Goal: Find specific page/section: Find specific page/section

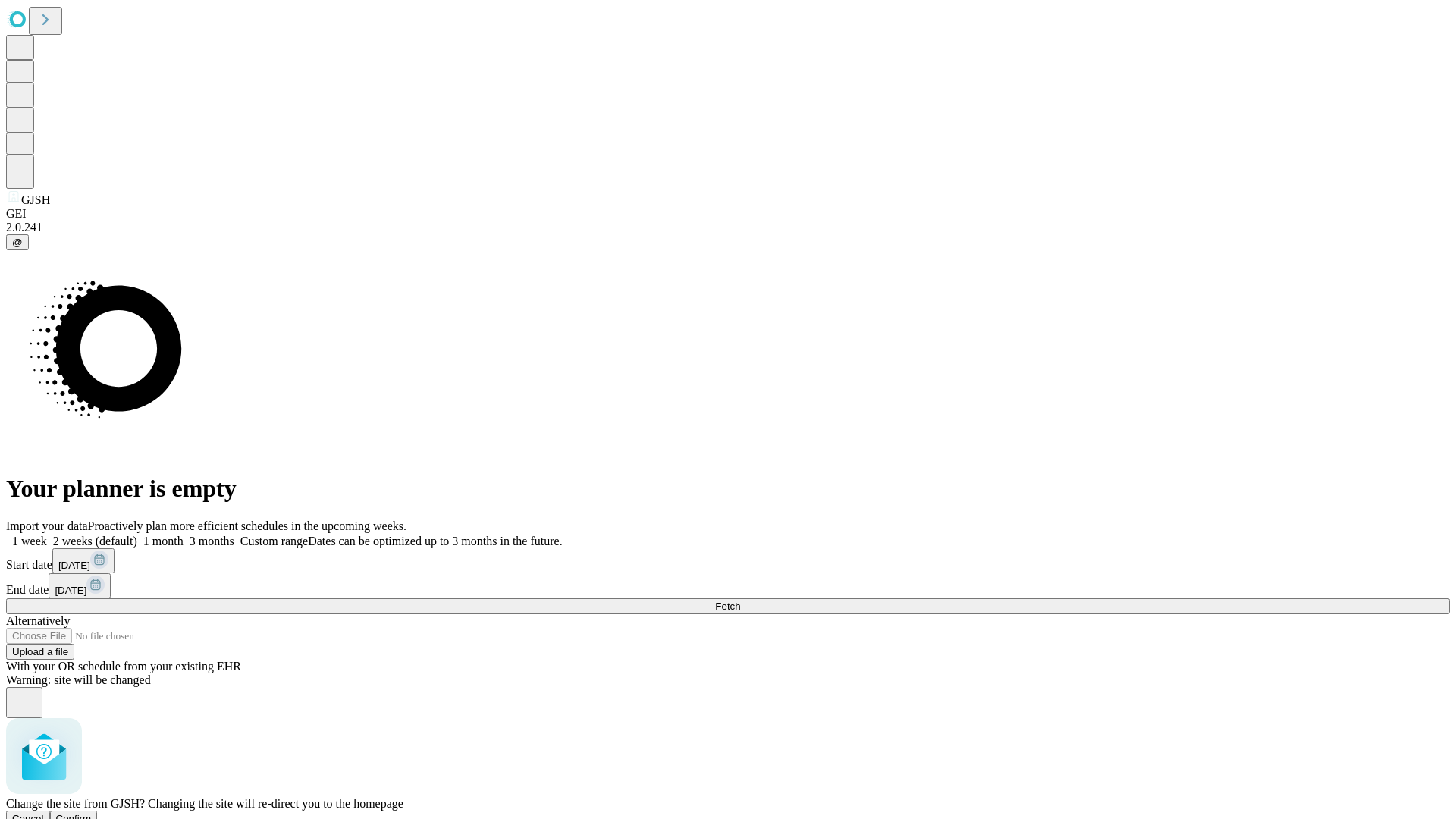
click at [92, 812] on span "Confirm" at bounding box center [74, 818] width 36 height 11
click at [47, 535] on label "1 week" at bounding box center [26, 541] width 41 height 13
click at [741, 600] on span "Fetch" at bounding box center [728, 606] width 25 height 11
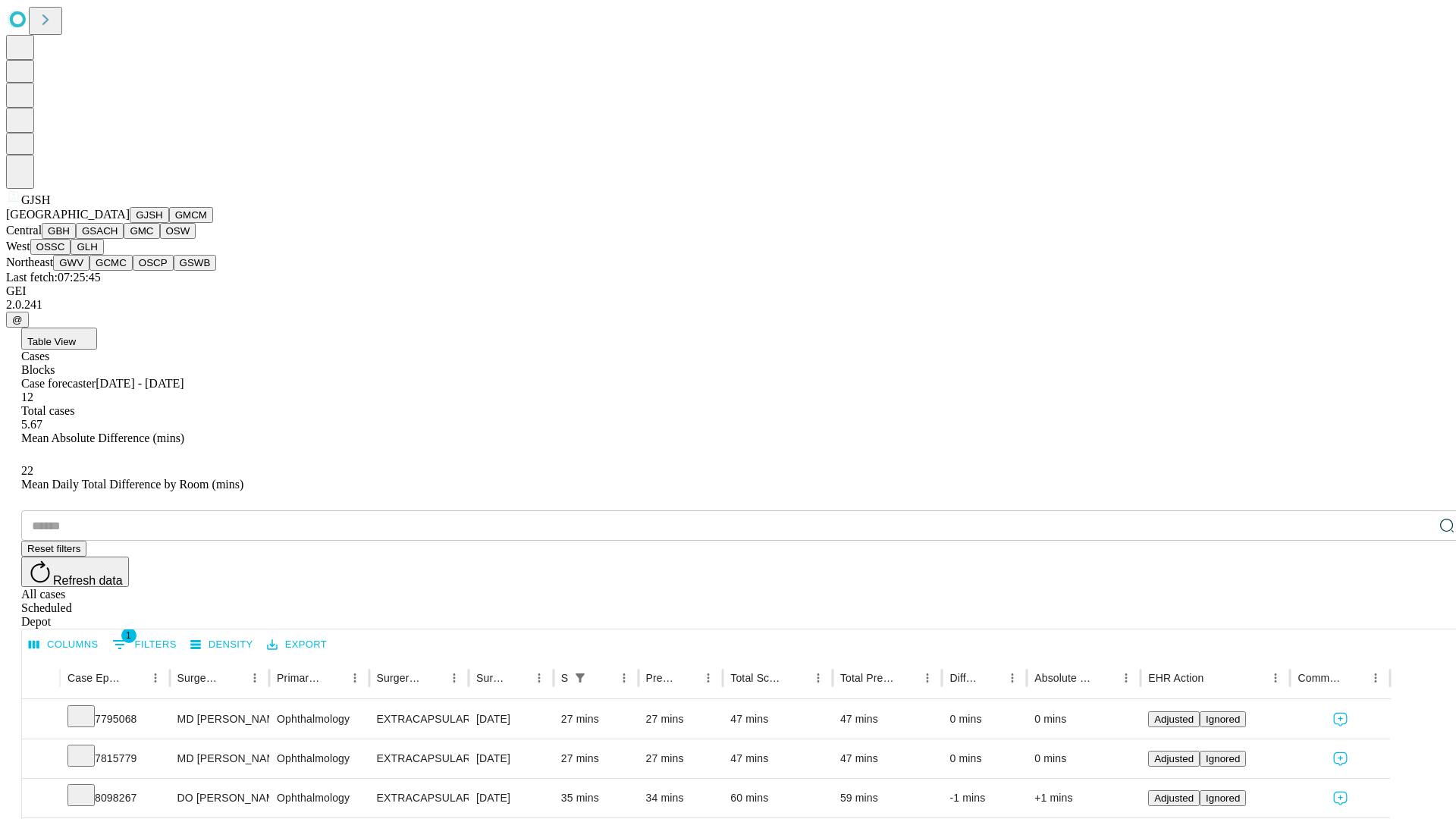
click at [169, 223] on button "GMCM" at bounding box center [191, 214] width 44 height 16
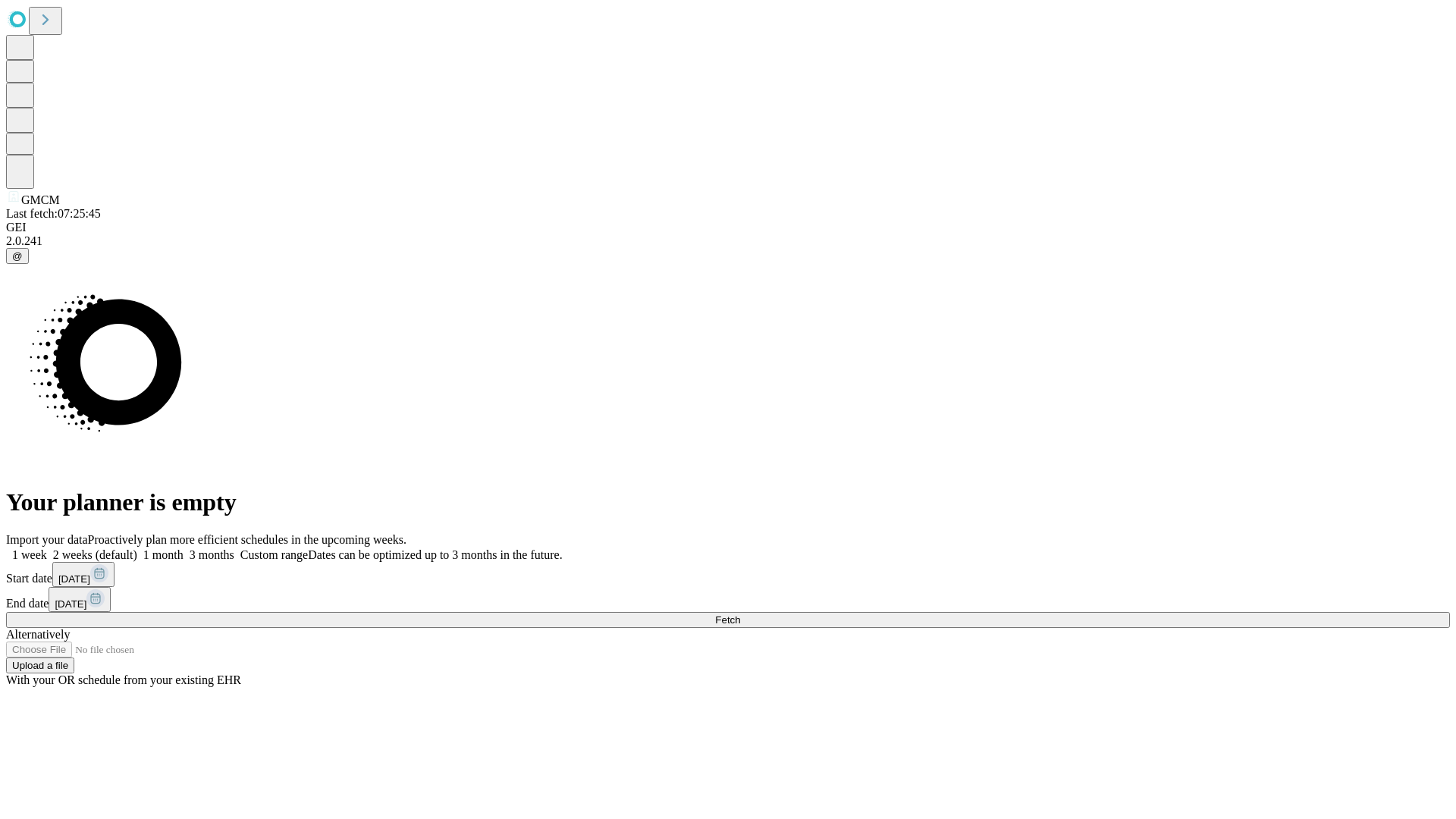
click at [47, 548] on label "1 week" at bounding box center [26, 554] width 41 height 13
click at [741, 614] on span "Fetch" at bounding box center [728, 620] width 25 height 11
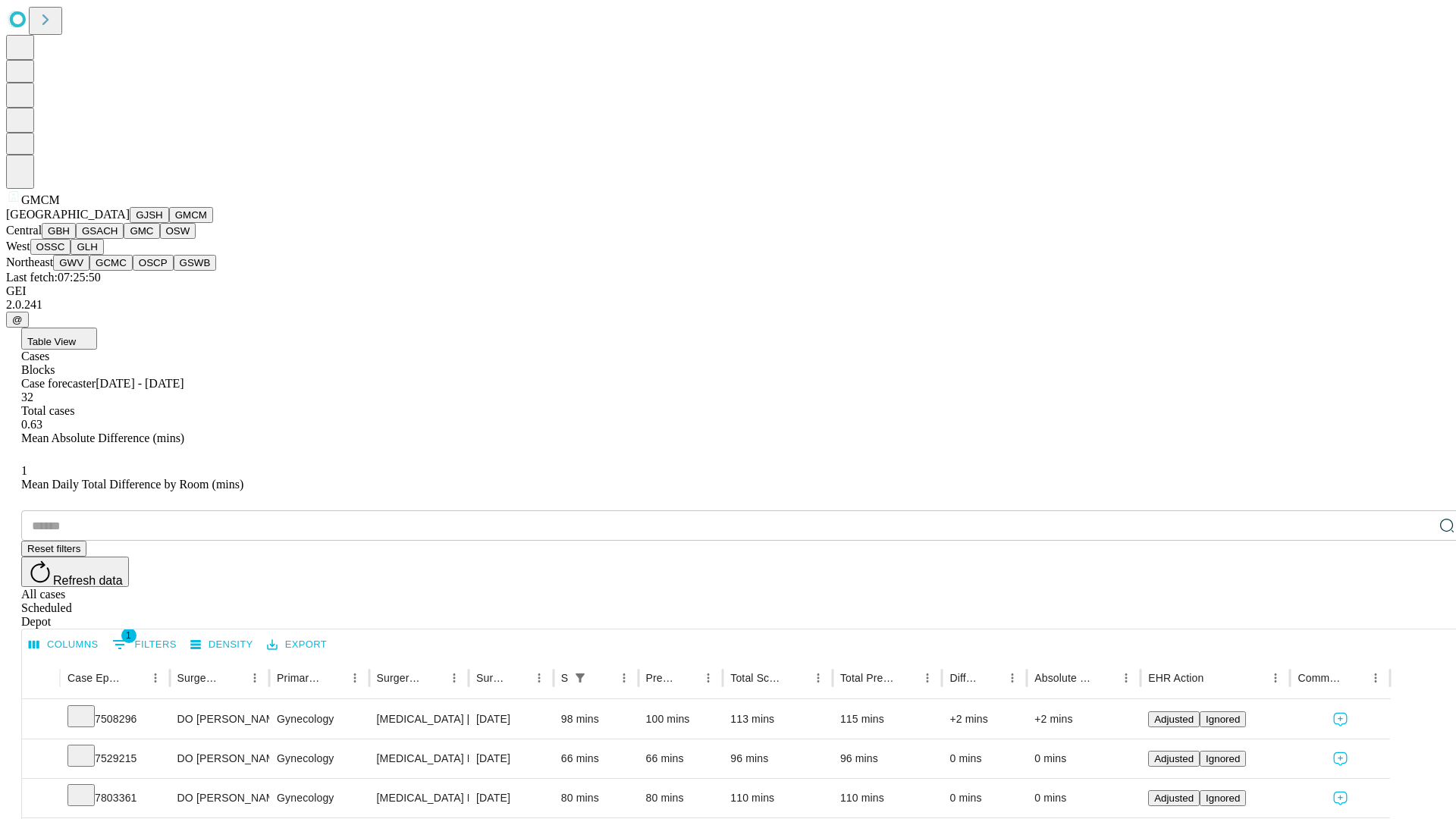
click at [76, 238] on button "GBH" at bounding box center [59, 230] width 34 height 16
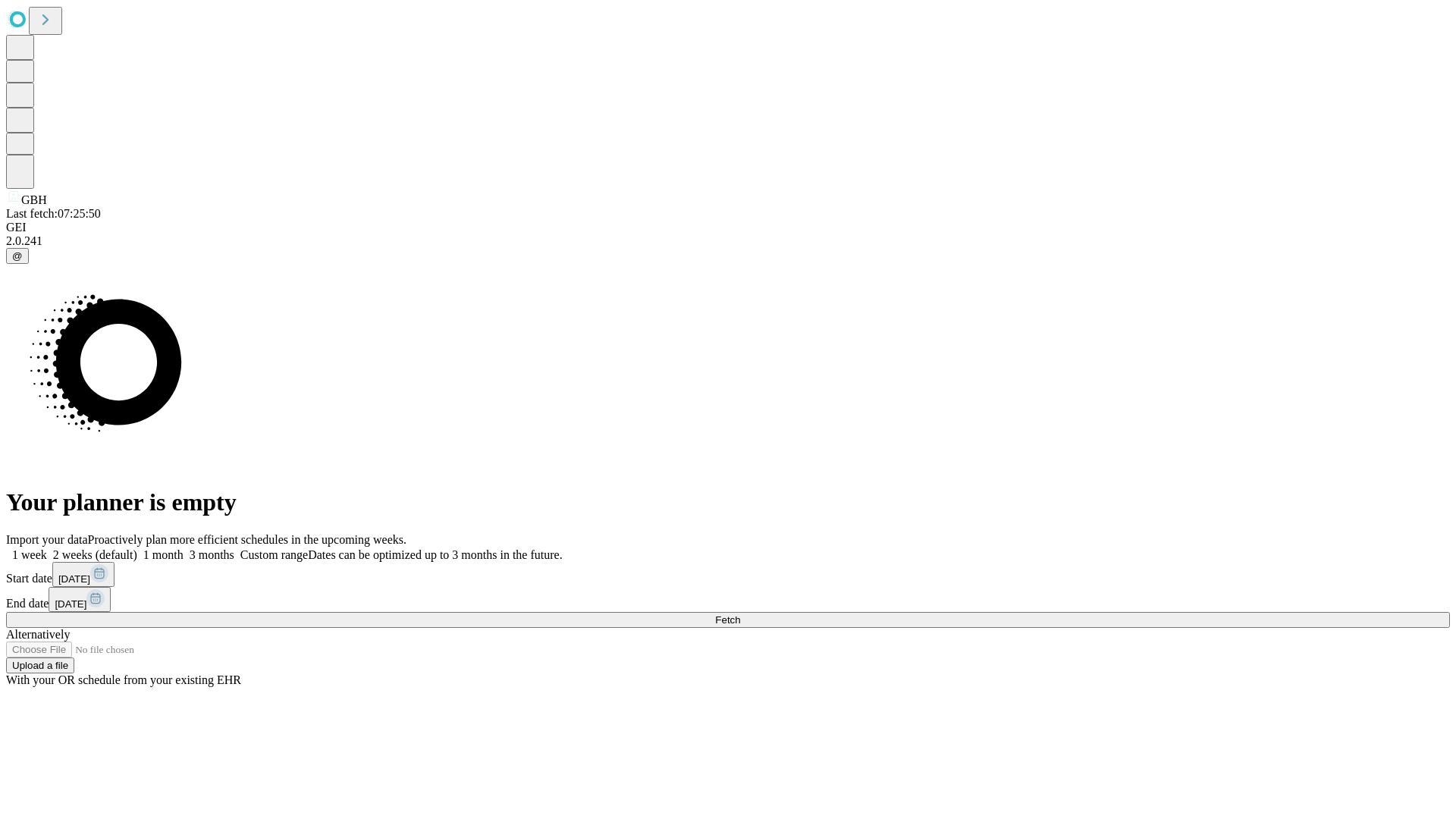
click at [47, 548] on label "1 week" at bounding box center [26, 554] width 41 height 13
click at [741, 614] on span "Fetch" at bounding box center [728, 620] width 25 height 11
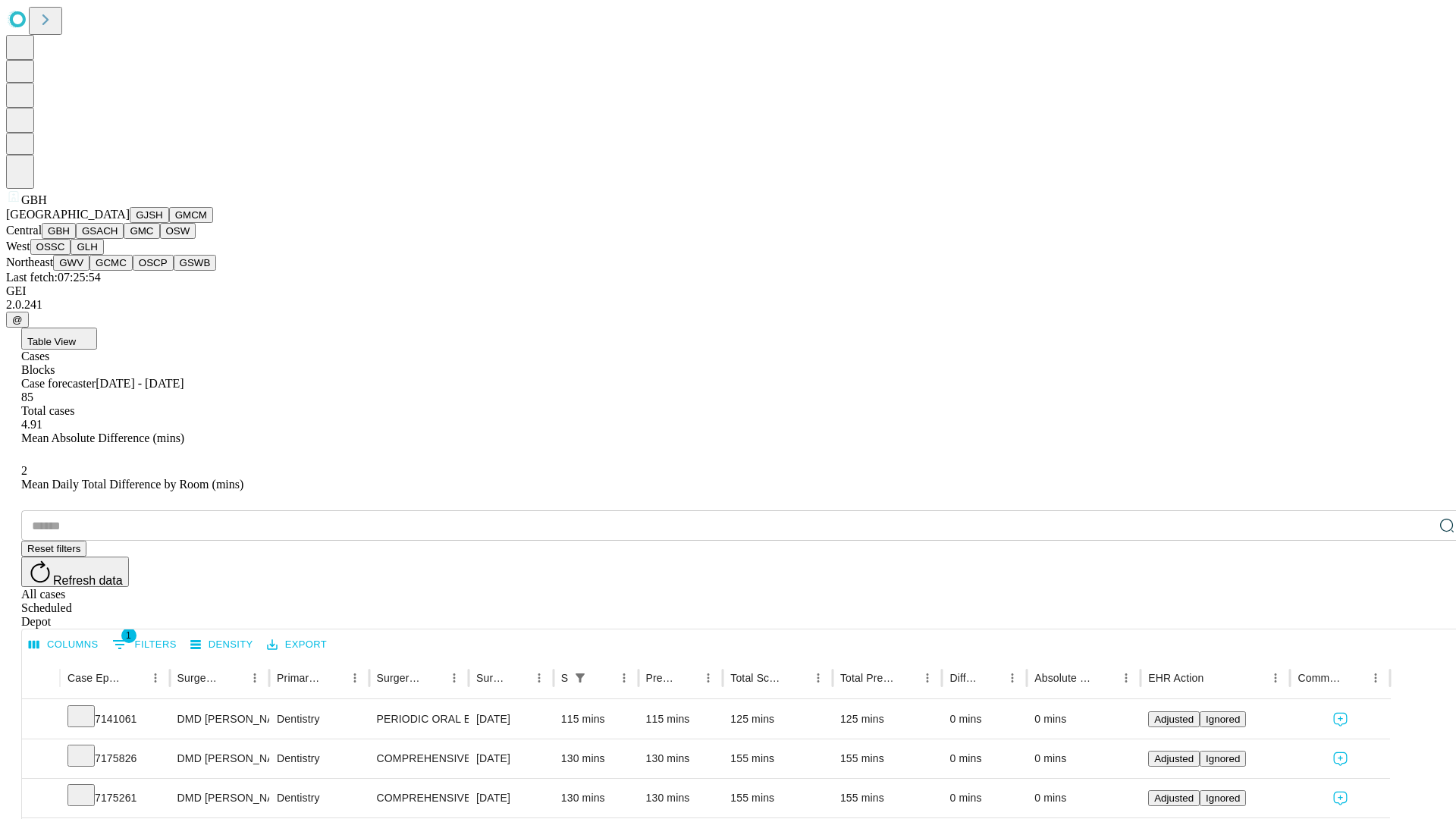
click at [118, 238] on button "GSACH" at bounding box center [99, 230] width 48 height 16
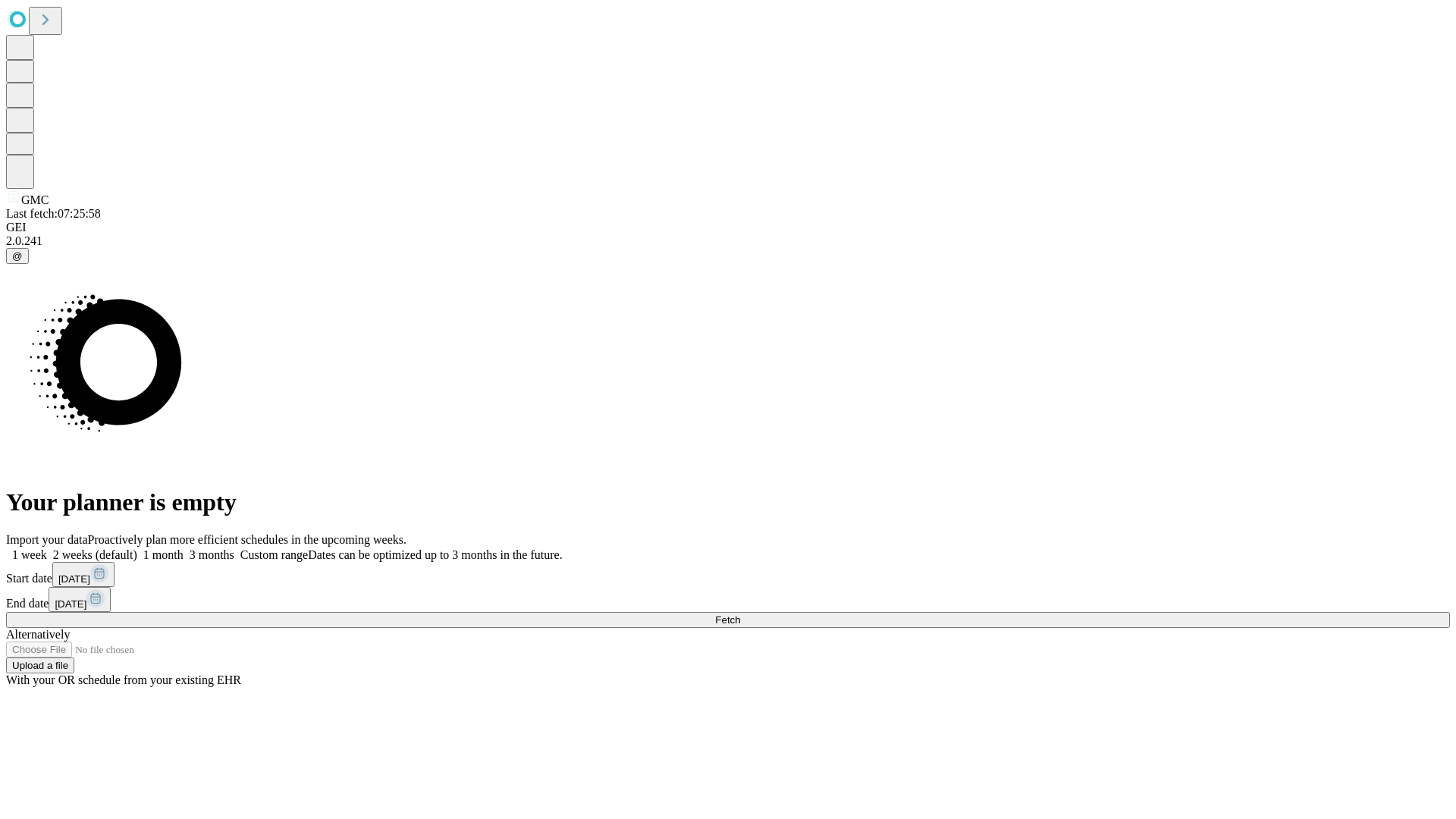
click at [741, 614] on span "Fetch" at bounding box center [728, 620] width 25 height 11
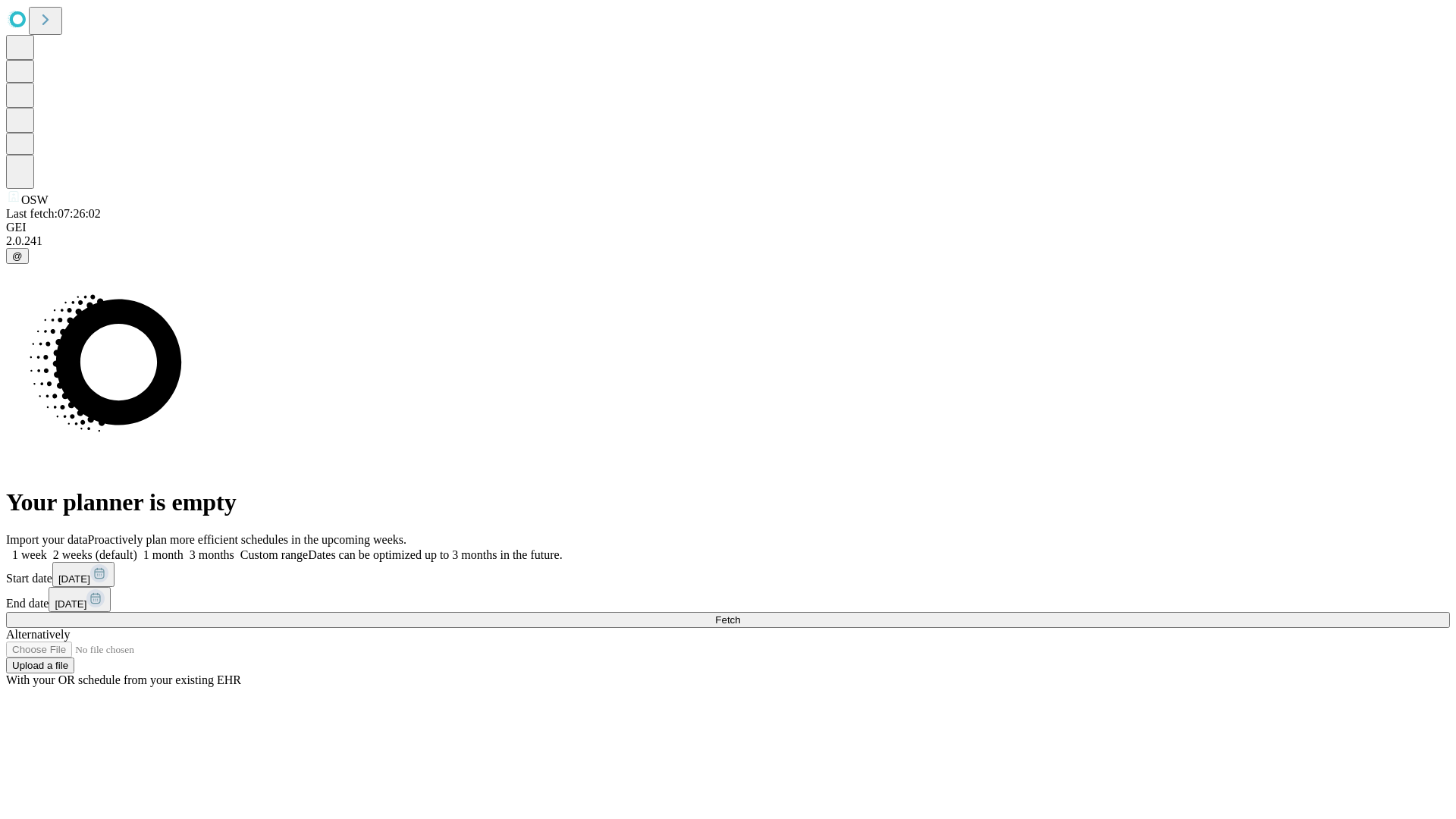
click at [47, 548] on label "1 week" at bounding box center [26, 554] width 41 height 13
click at [741, 614] on span "Fetch" at bounding box center [728, 620] width 25 height 11
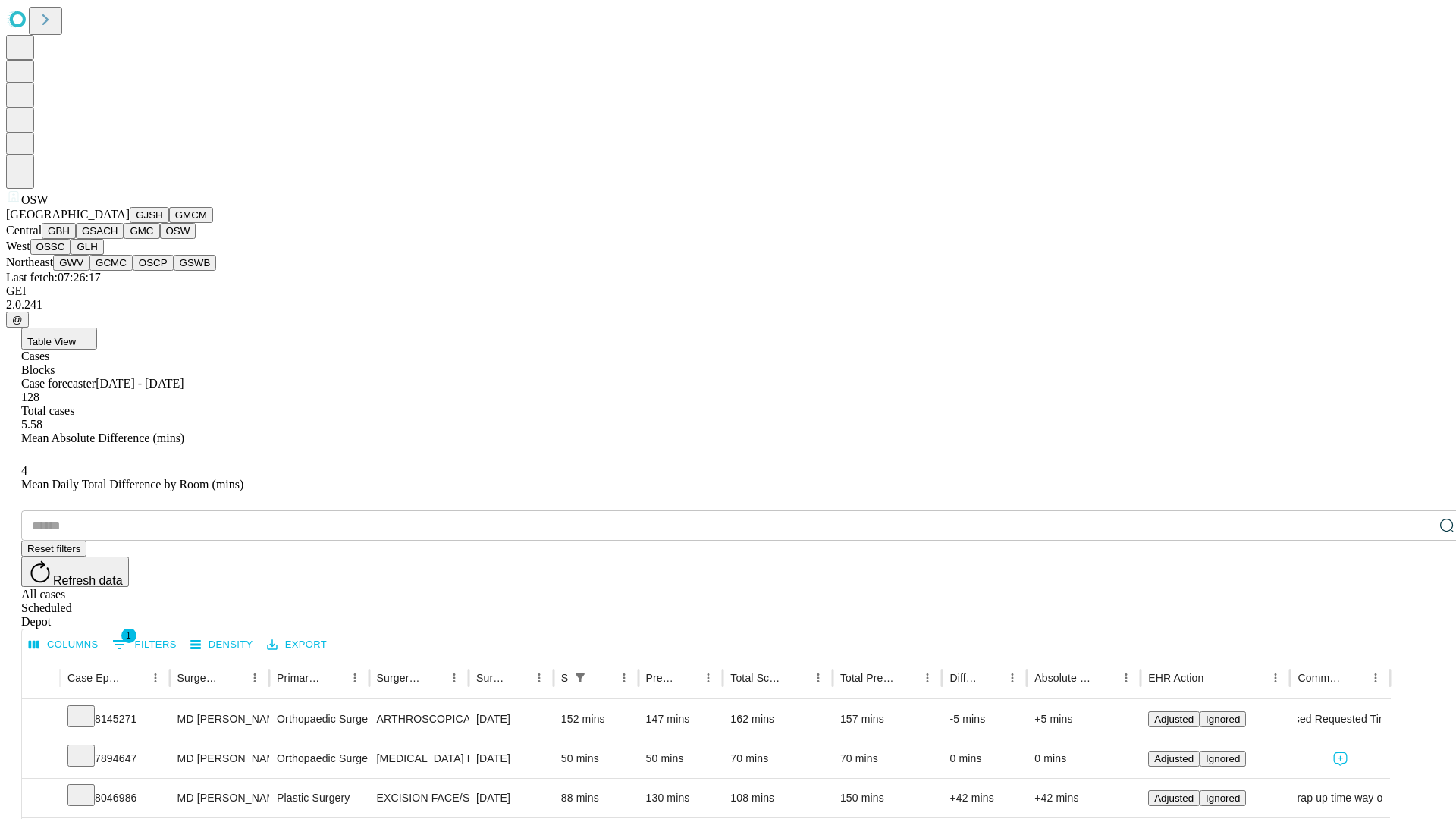
click at [71, 254] on button "OSSC" at bounding box center [50, 246] width 41 height 16
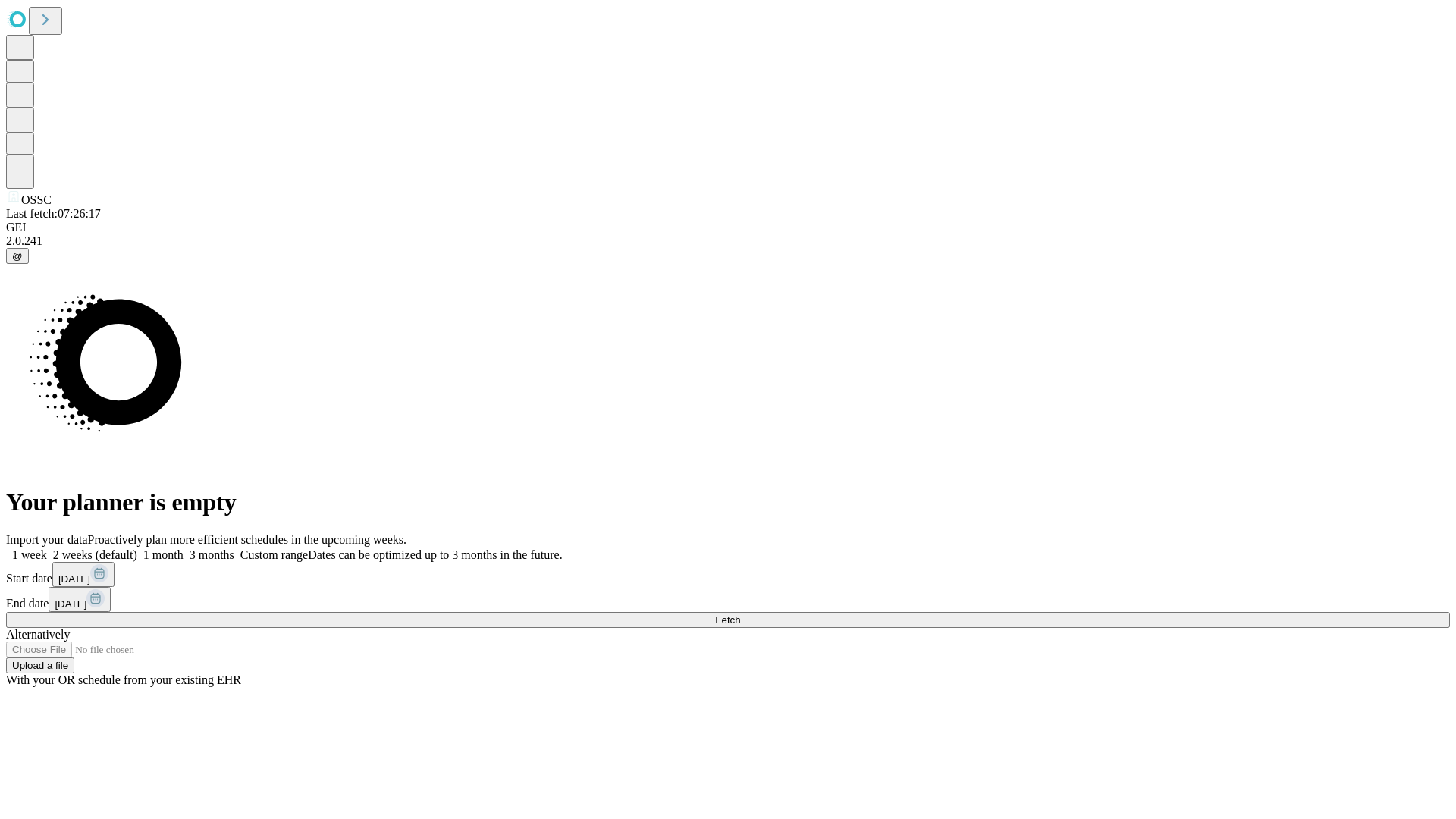
click at [741, 614] on span "Fetch" at bounding box center [728, 620] width 25 height 11
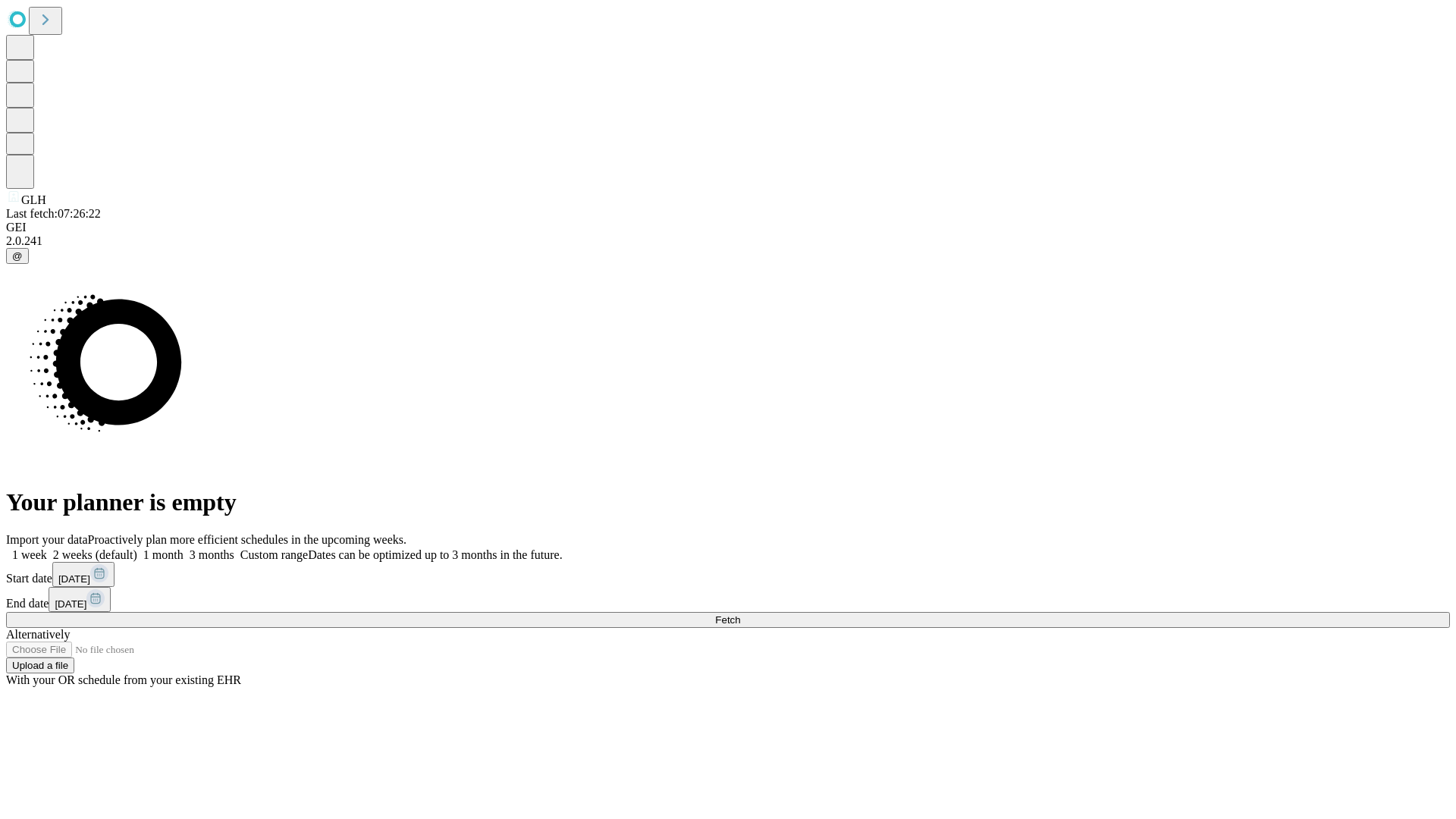
click at [741, 614] on span "Fetch" at bounding box center [728, 620] width 25 height 11
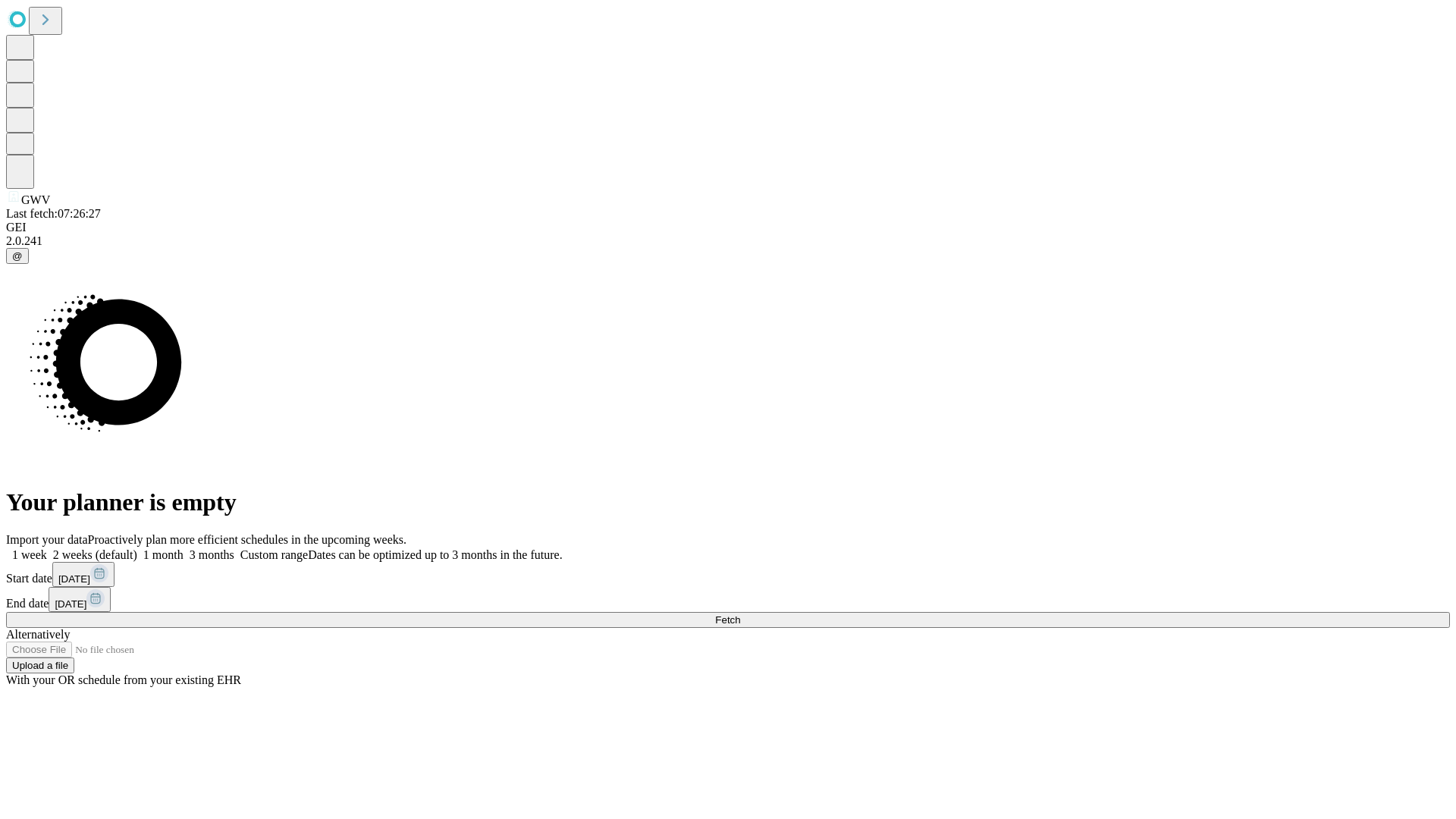
click at [47, 548] on label "1 week" at bounding box center [26, 554] width 41 height 13
click at [741, 614] on span "Fetch" at bounding box center [728, 620] width 25 height 11
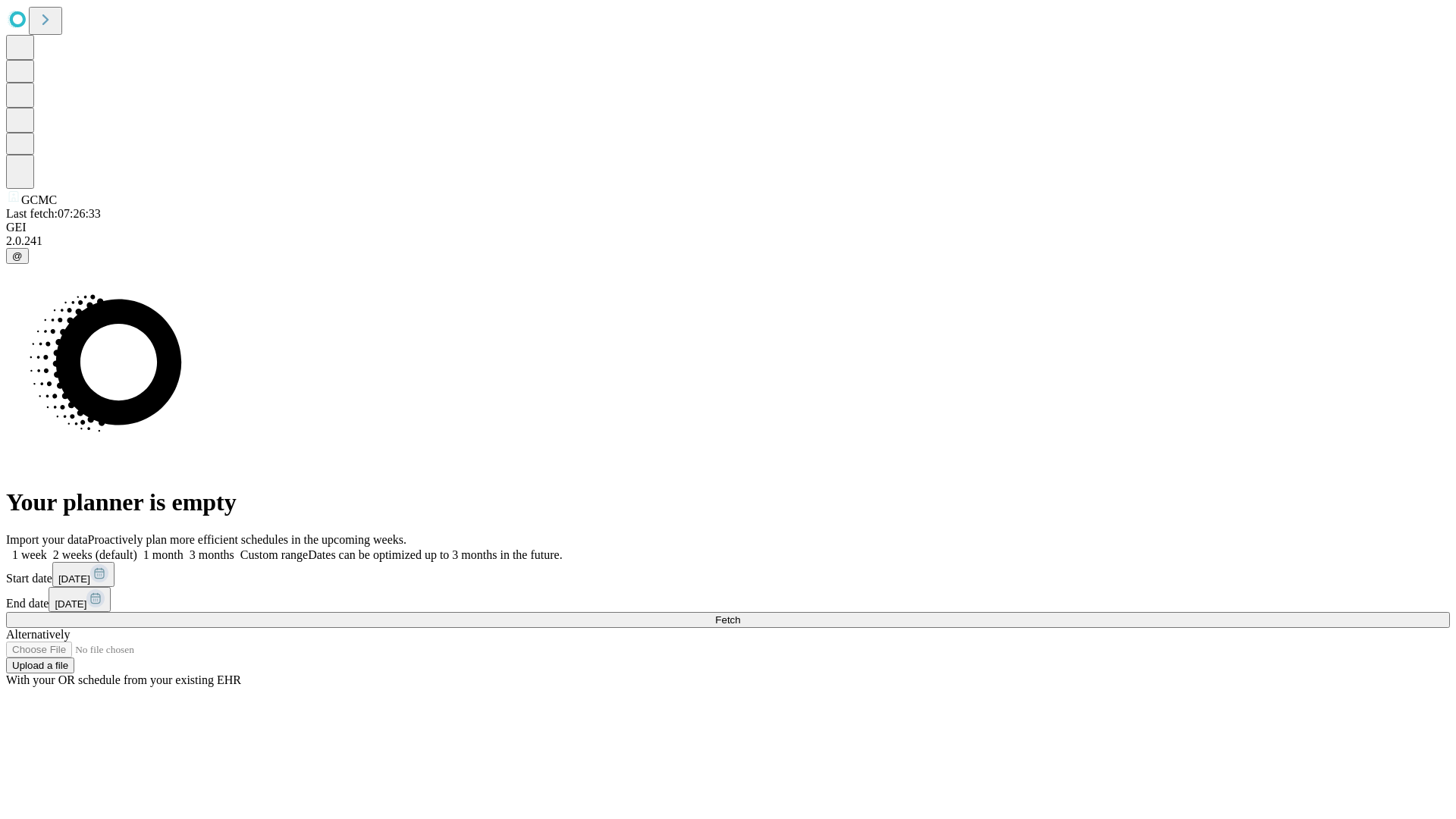
click at [47, 548] on label "1 week" at bounding box center [26, 554] width 41 height 13
click at [741, 614] on span "Fetch" at bounding box center [728, 620] width 25 height 11
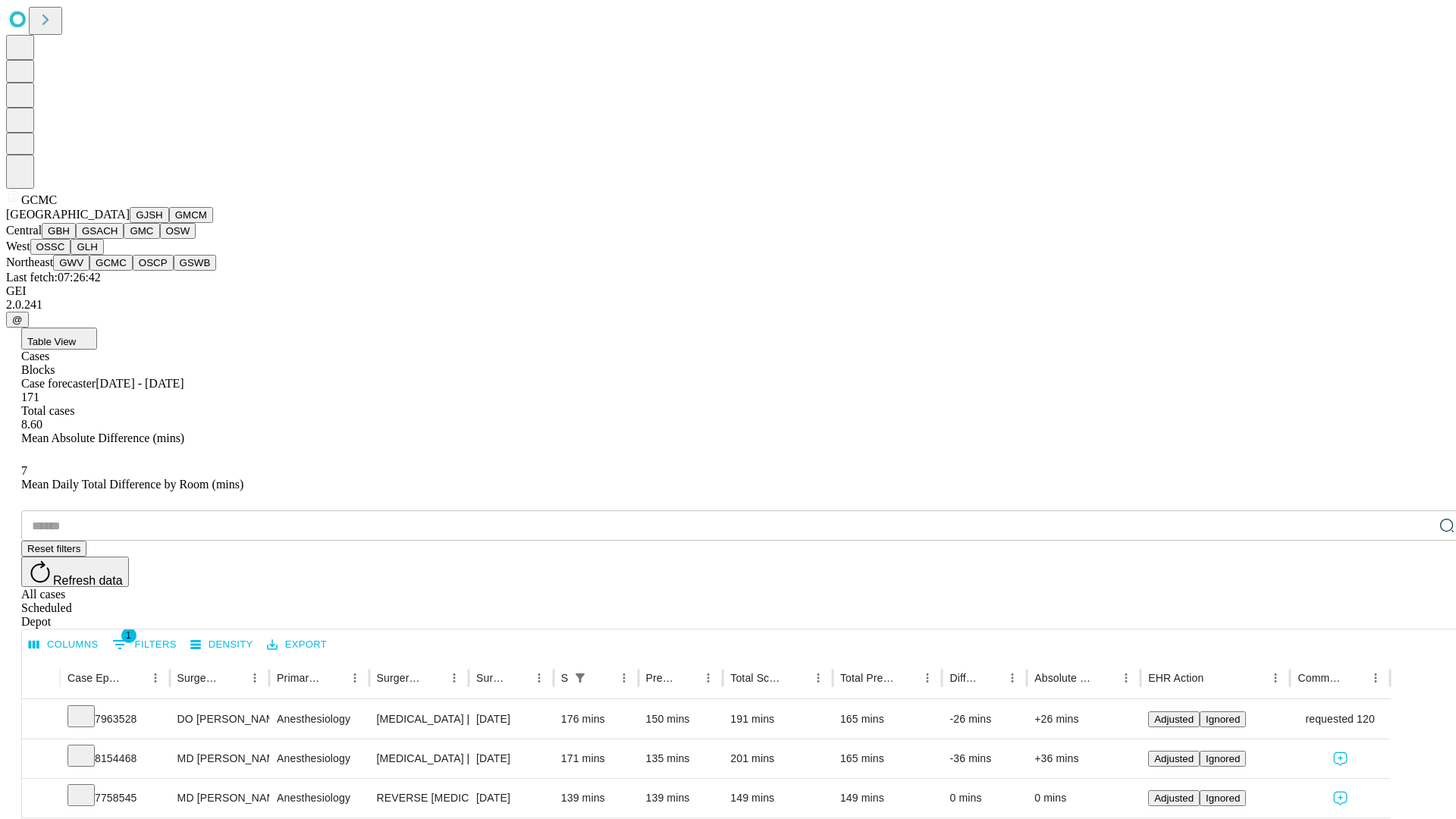
click at [133, 271] on button "OSCP" at bounding box center [153, 262] width 41 height 16
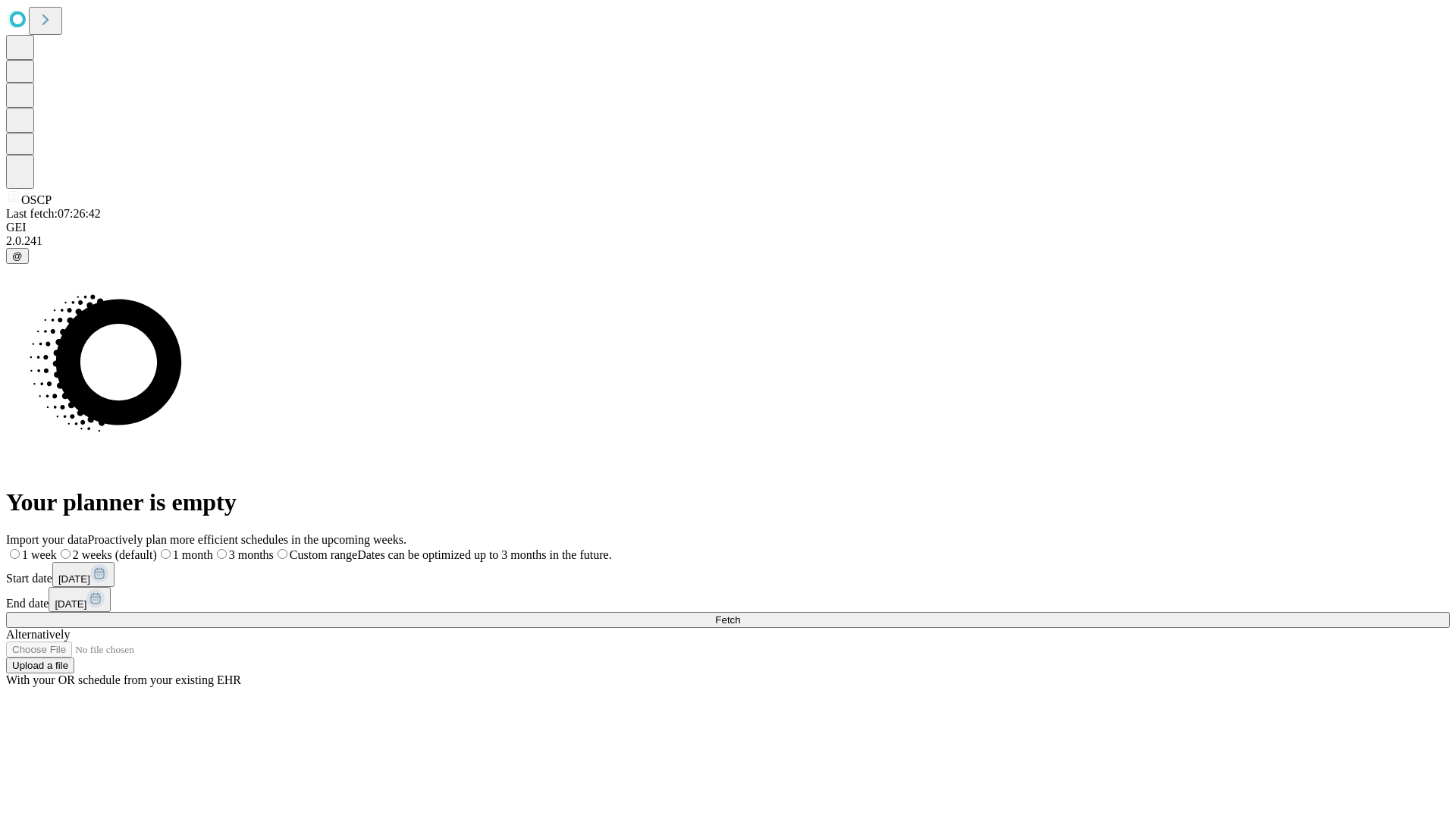
click at [57, 548] on label "1 week" at bounding box center [31, 554] width 50 height 13
click at [741, 614] on span "Fetch" at bounding box center [728, 620] width 25 height 11
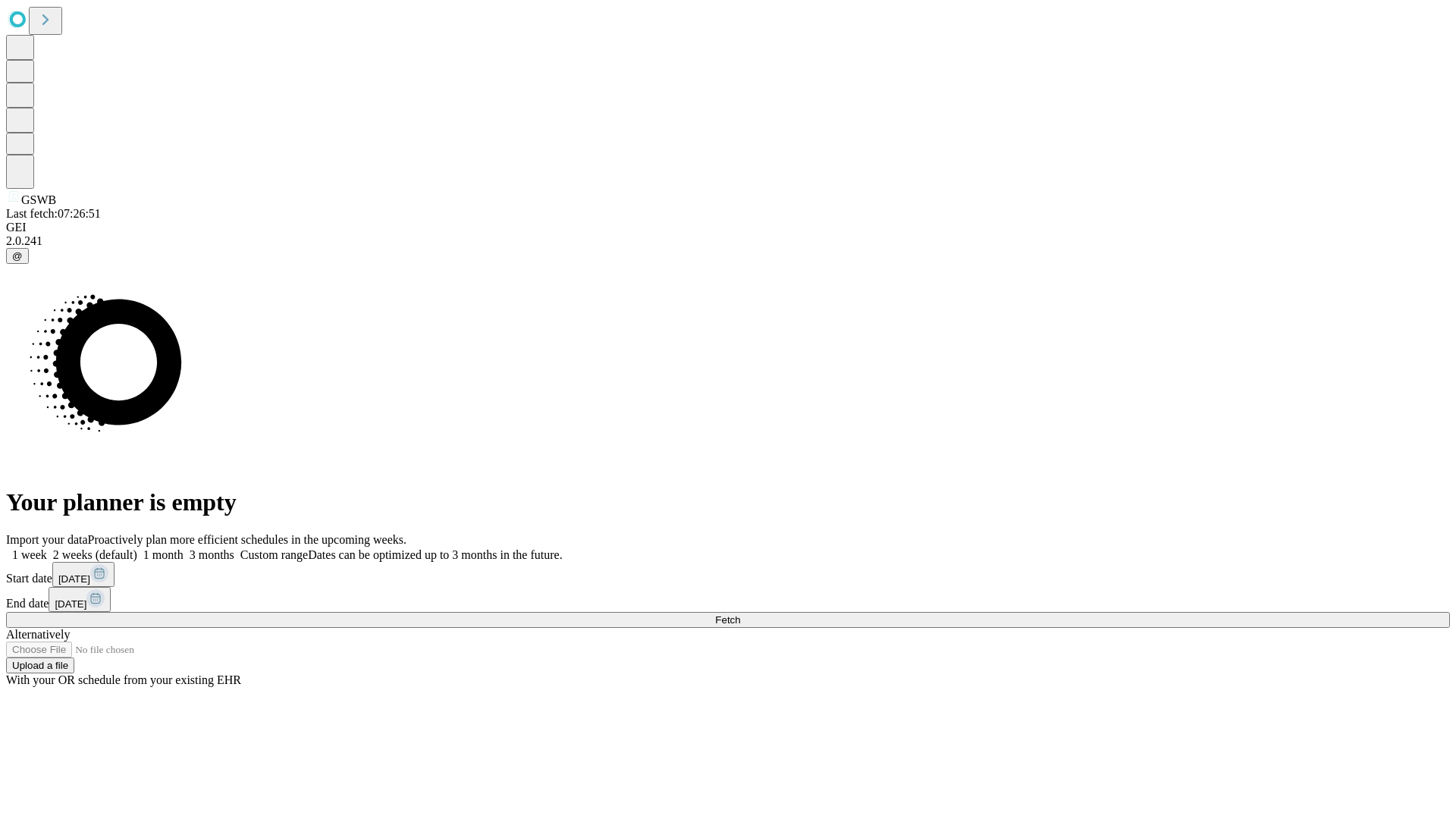
click at [47, 548] on label "1 week" at bounding box center [26, 554] width 41 height 13
click at [741, 614] on span "Fetch" at bounding box center [728, 620] width 25 height 11
